Goal: Task Accomplishment & Management: Manage account settings

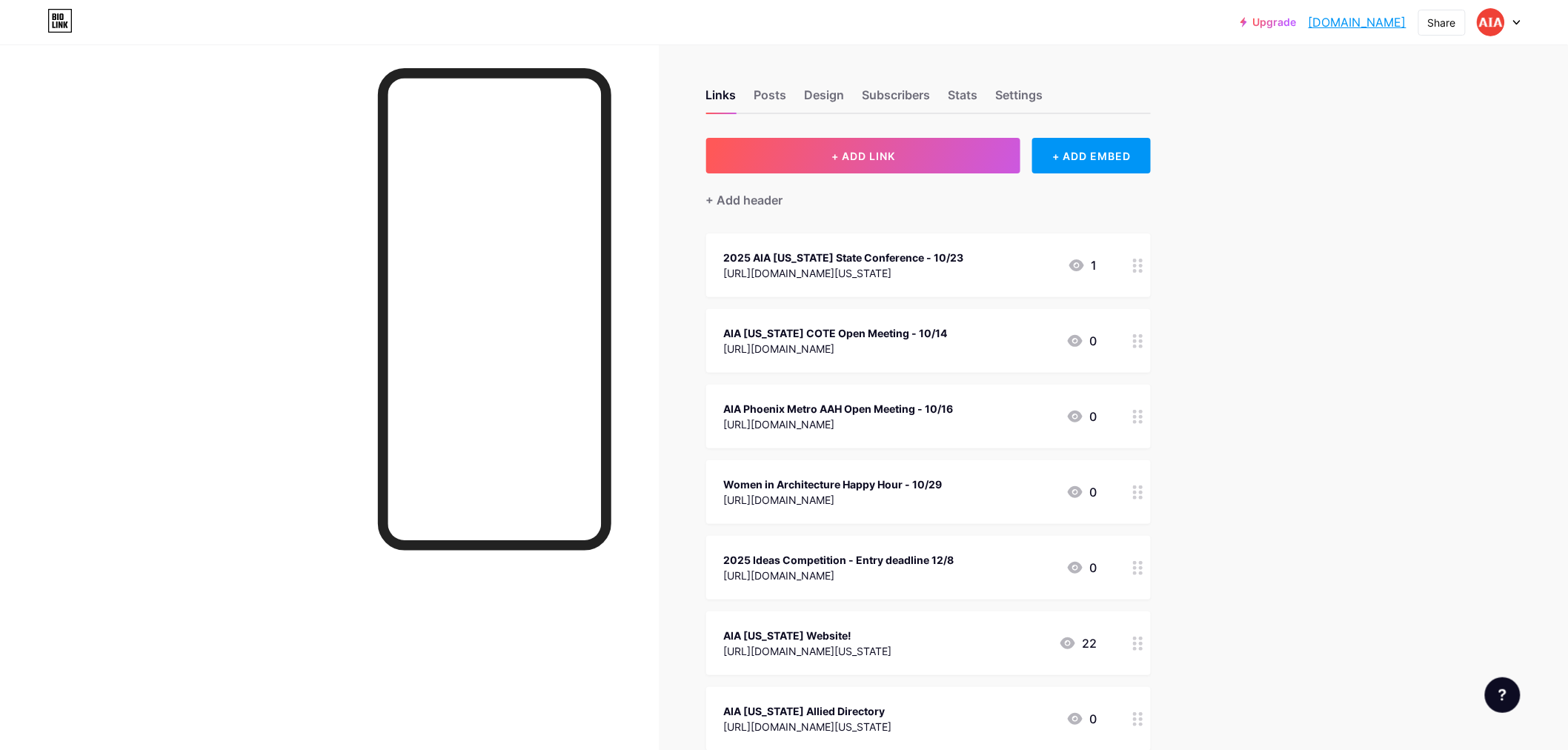
click at [1516, 20] on icon at bounding box center [1516, 22] width 7 height 5
click at [1470, 208] on li "Logout" at bounding box center [1427, 208] width 184 height 40
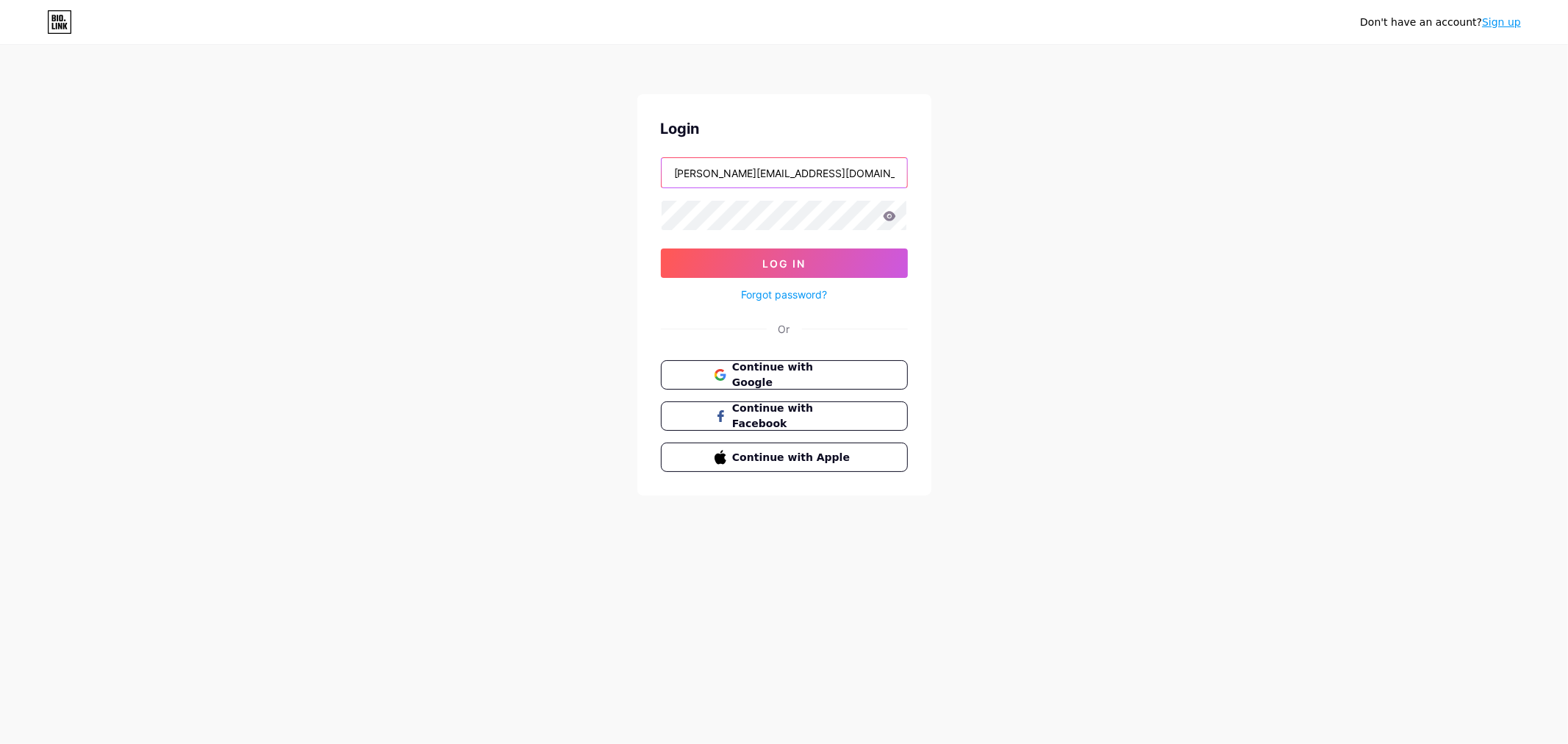
click at [813, 171] on input "[PERSON_NAME][EMAIL_ADDRESS][DOMAIN_NAME][US_STATE]" at bounding box center [784, 173] width 245 height 30
type input "[PERSON_NAME][EMAIL_ADDRESS][DOMAIN_NAME][US_STATE]"
click at [806, 259] on button "Log In" at bounding box center [784, 263] width 247 height 30
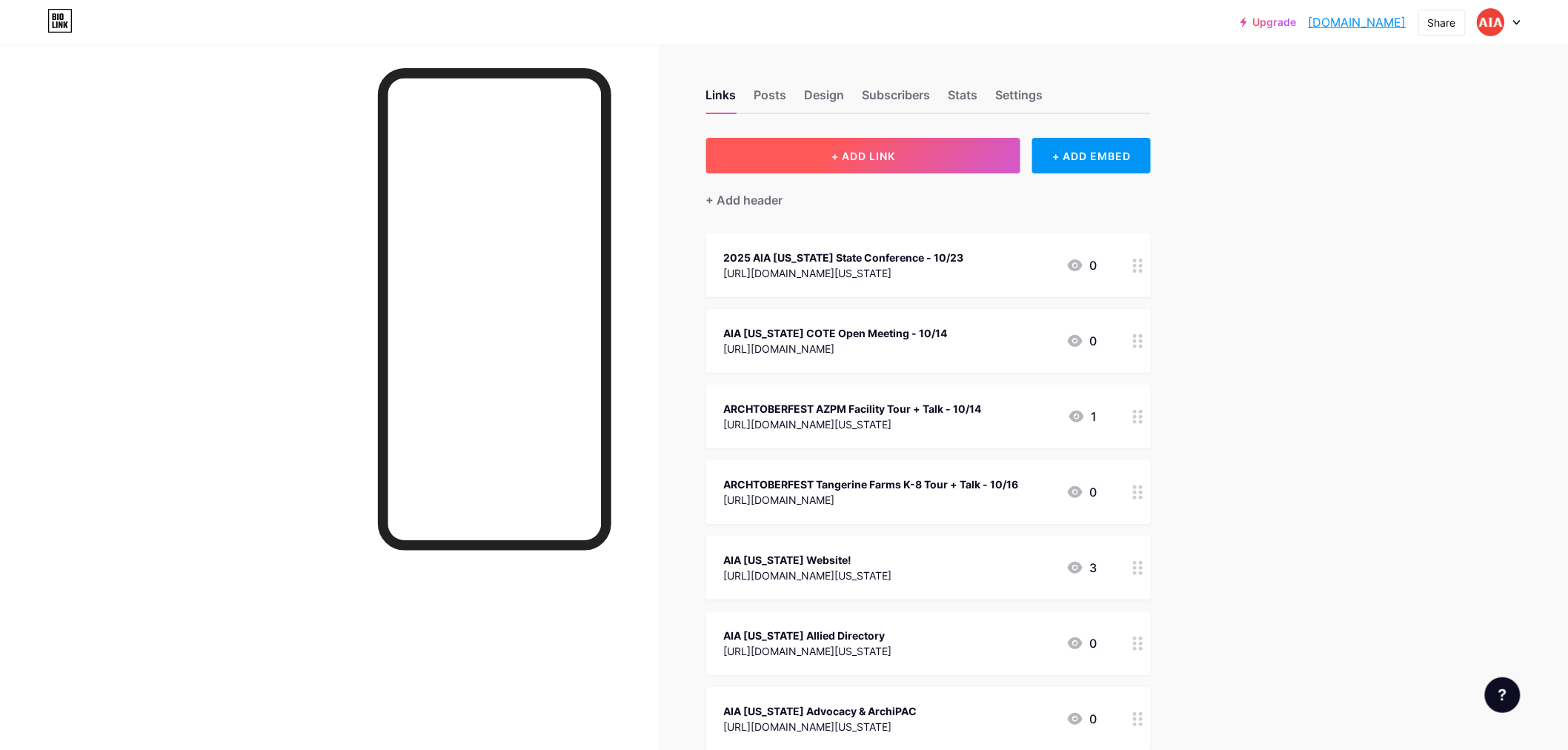
click at [861, 156] on span "+ ADD LINK" at bounding box center [863, 156] width 64 height 12
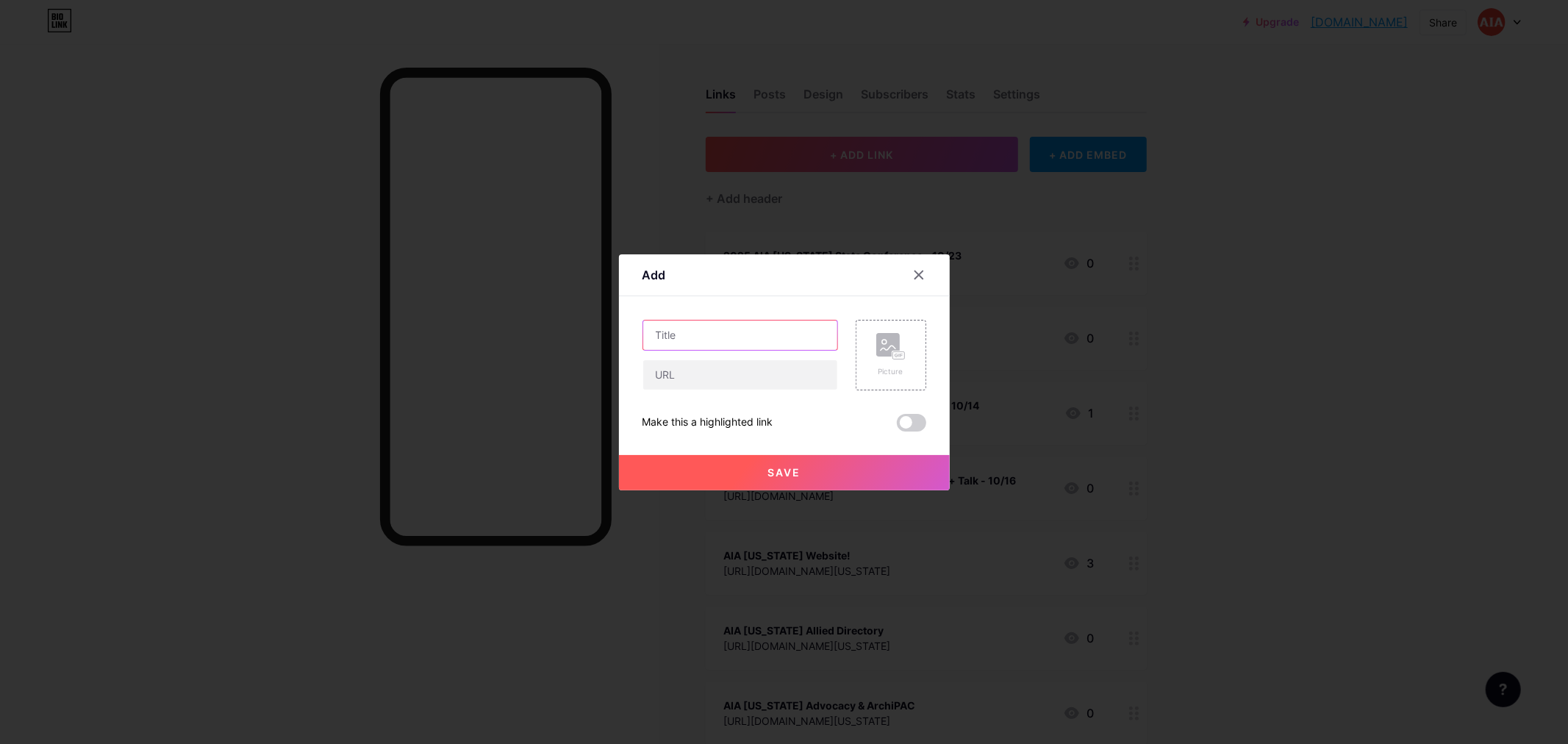
click at [706, 334] on input "text" at bounding box center [740, 335] width 194 height 30
click at [693, 381] on input "text" at bounding box center [740, 375] width 194 height 30
paste input "[URL][DOMAIN_NAME][US_STATE]"
type input "[URL][DOMAIN_NAME][US_STATE]"
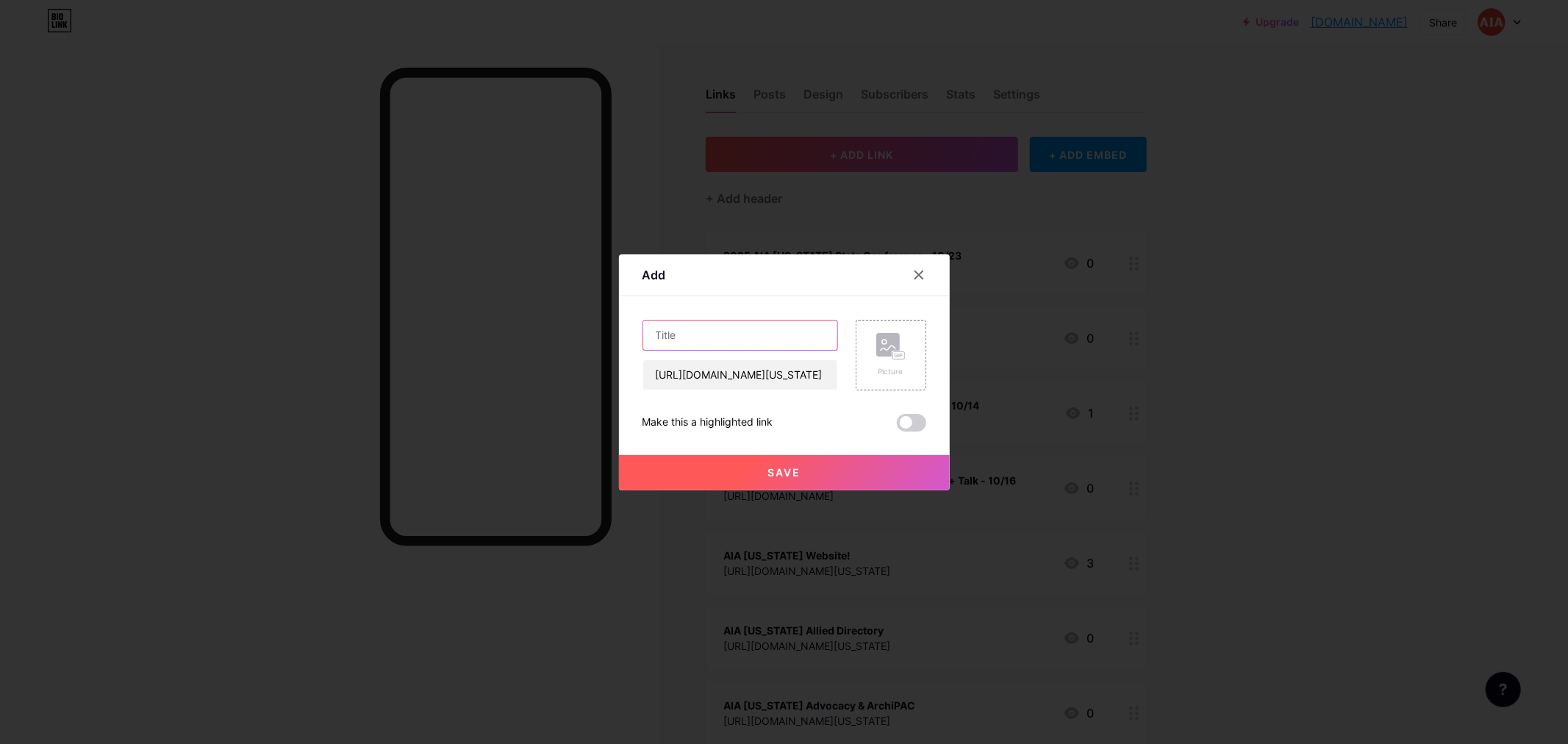
click at [693, 336] on input "text" at bounding box center [740, 335] width 194 height 30
type input "Women in Leadership Panel Discussion - 11/6"
click at [799, 472] on span "Save" at bounding box center [784, 472] width 33 height 12
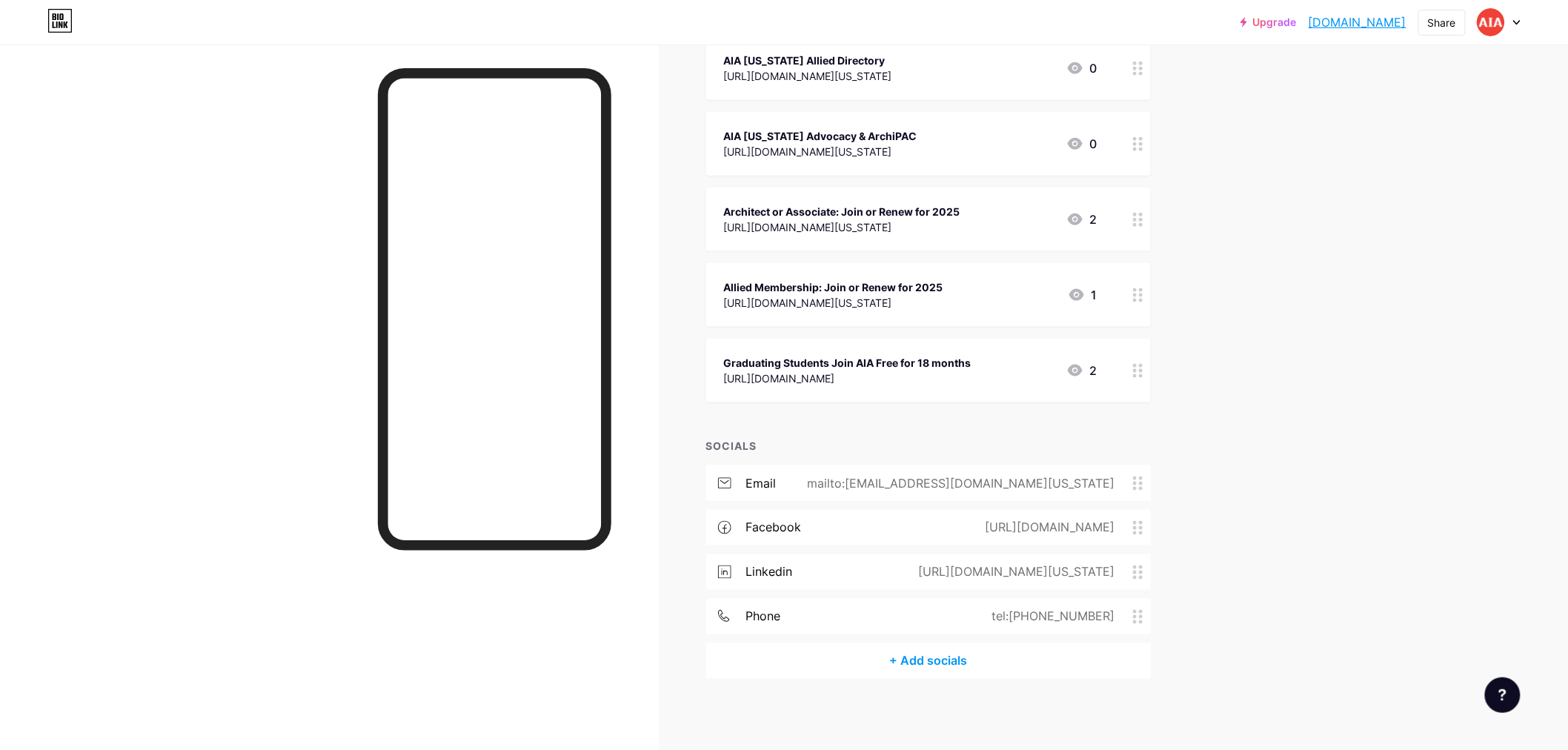
scroll to position [0, 0]
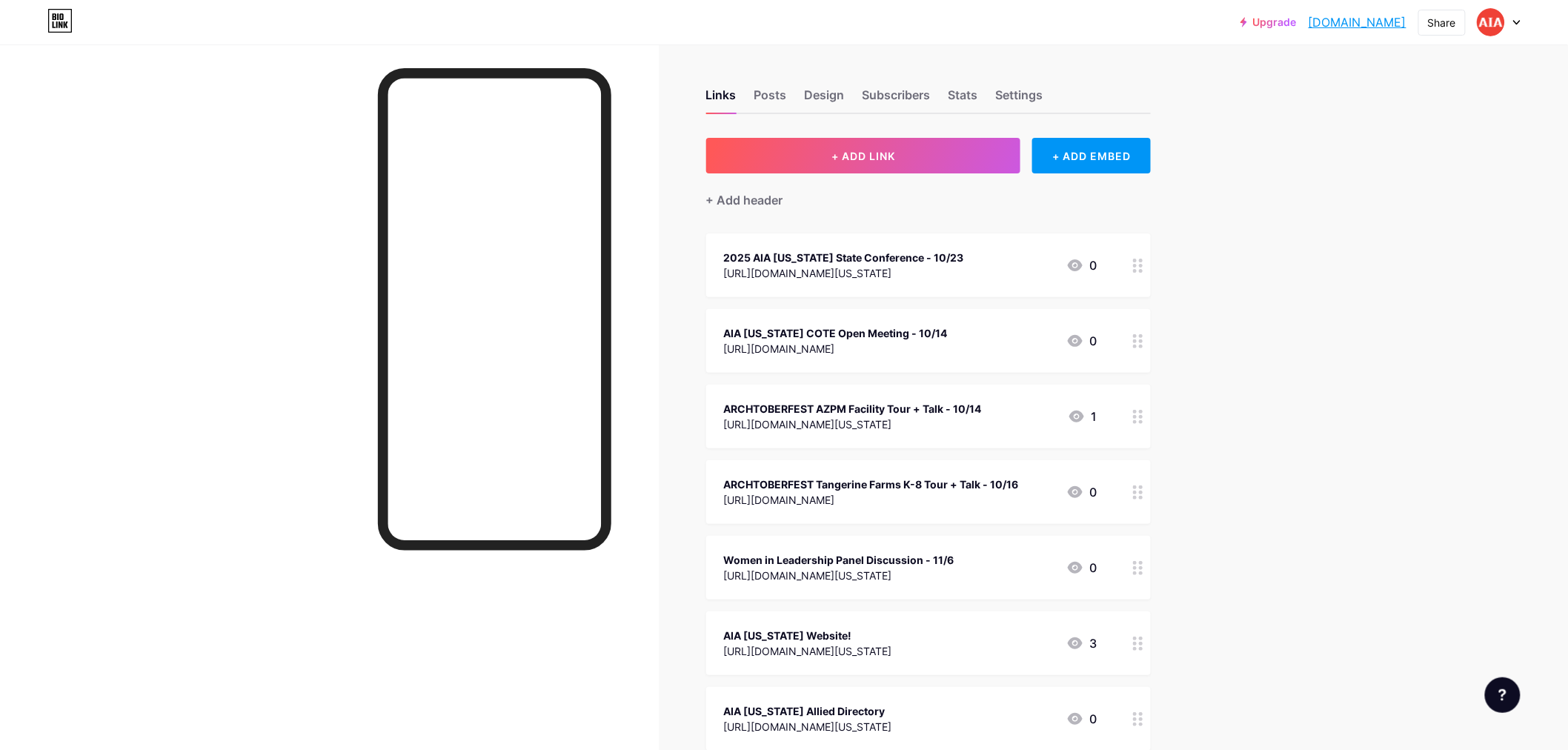
click at [1297, 285] on div "Upgrade aiasouthernaz.b... [DOMAIN_NAME] Share Switch accounts aiasouthernaz [D…" at bounding box center [784, 702] width 1568 height 1403
click at [1293, 355] on div "Upgrade aiasouthernaz.b... [DOMAIN_NAME] Share Switch accounts aiasouthernaz [D…" at bounding box center [784, 702] width 1568 height 1403
click at [1293, 242] on div "Upgrade aiasouthernaz.b... [DOMAIN_NAME] Share Switch accounts aiasouthernaz [D…" at bounding box center [784, 702] width 1568 height 1403
